Goal: Task Accomplishment & Management: Use online tool/utility

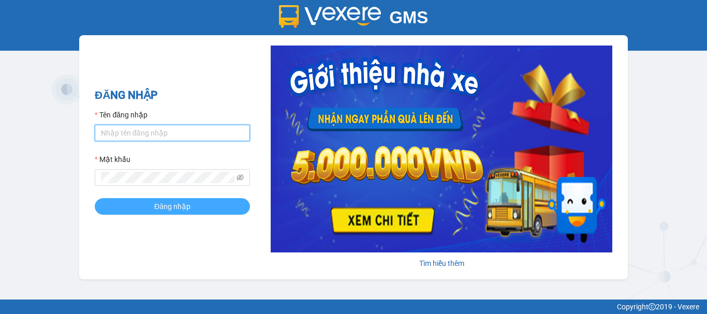
type input "ntpanh.namcuonglimo"
click at [175, 205] on span "Đăng nhập" at bounding box center [172, 206] width 36 height 11
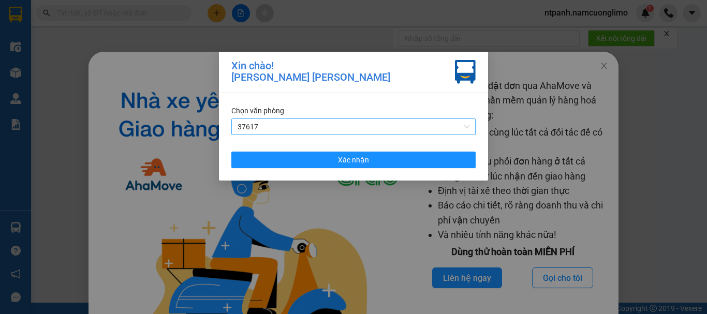
click at [309, 123] on span "37617" at bounding box center [354, 127] width 232 height 16
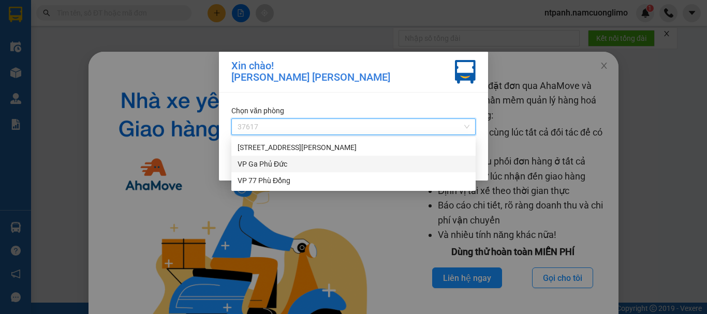
click at [267, 165] on div "VP Ga Phủ Đức" at bounding box center [354, 163] width 232 height 11
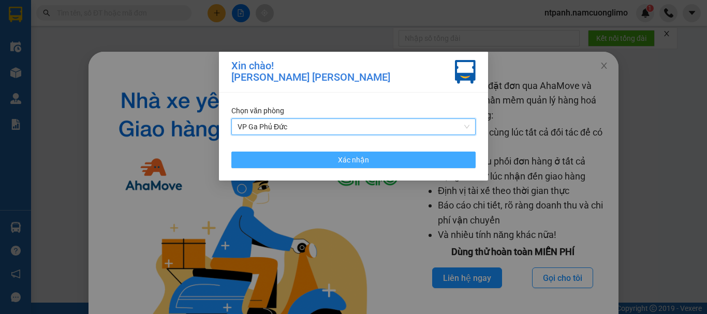
click at [356, 156] on span "Xác nhận" at bounding box center [353, 159] width 31 height 11
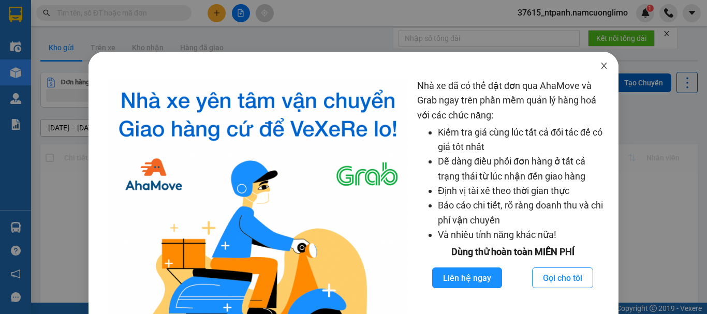
click at [601, 63] on icon "close" at bounding box center [604, 66] width 8 height 8
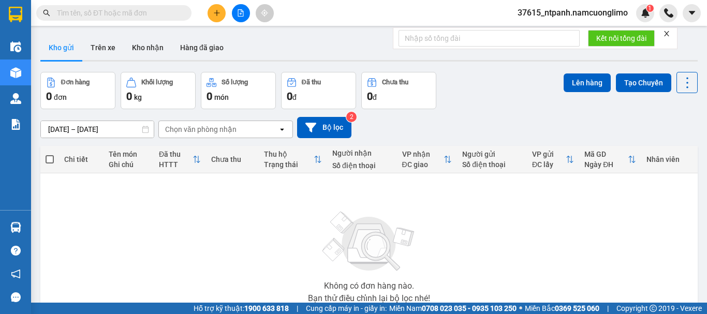
click at [670, 35] on form "Kết nối tổng đài" at bounding box center [535, 38] width 285 height 22
click at [670, 35] on icon "close" at bounding box center [666, 33] width 7 height 7
